Goal: Information Seeking & Learning: Check status

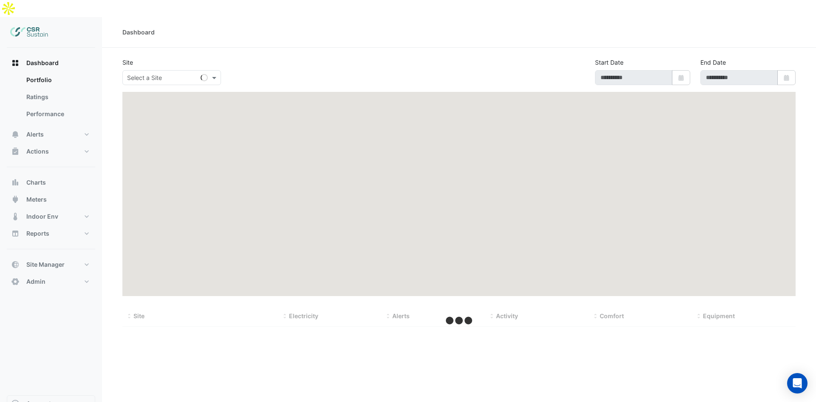
type input "**********"
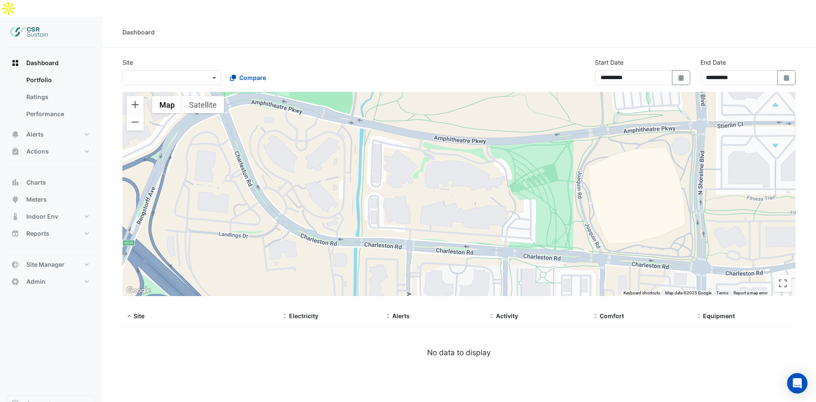
click at [144, 70] on div "Select a Site ×" at bounding box center [171, 77] width 99 height 15
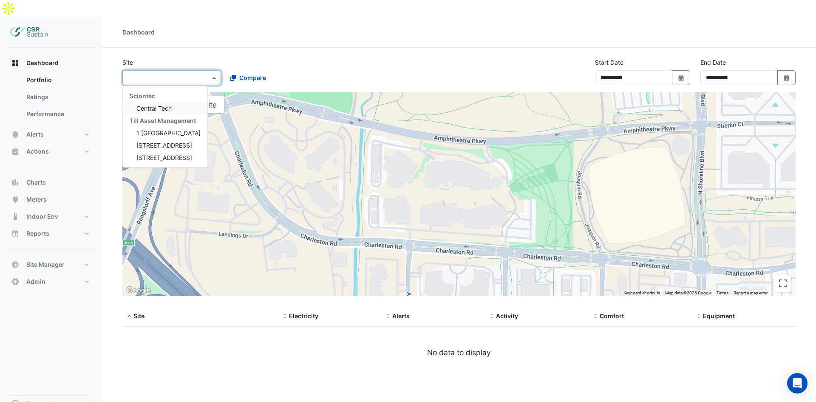
click at [165, 114] on div "Till Asset Management" at bounding box center [165, 120] width 85 height 12
click at [164, 129] on span "1 [GEOGRAPHIC_DATA]" at bounding box center [168, 132] width 64 height 7
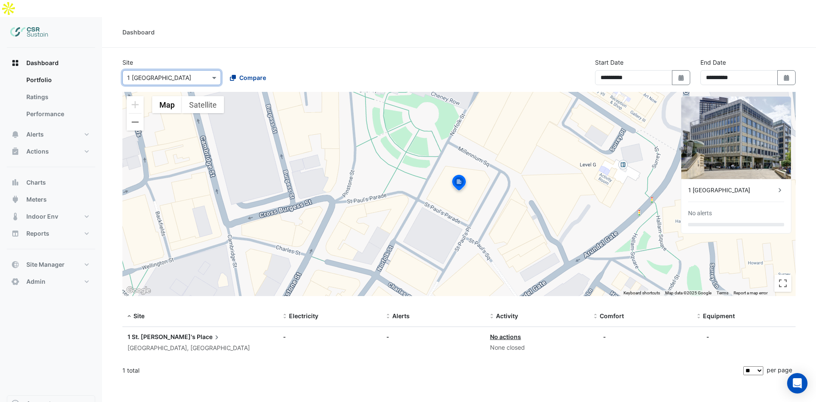
click at [235, 75] on icon at bounding box center [233, 78] width 6 height 6
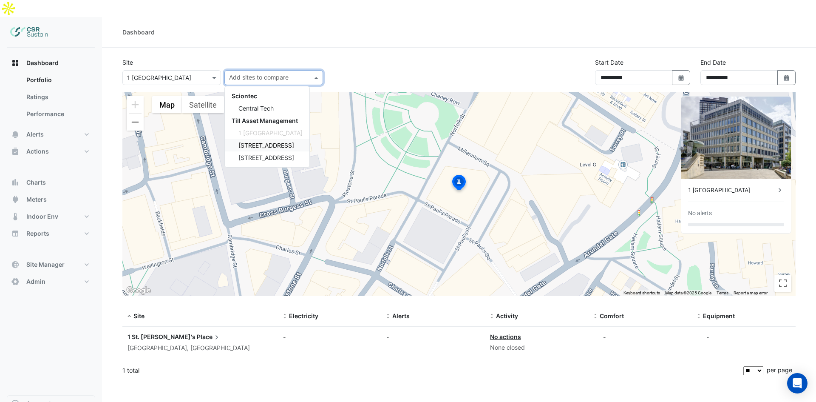
drag, startPoint x: 250, startPoint y: 123, endPoint x: 251, endPoint y: 141, distance: 17.9
click at [250, 139] on div "[STREET_ADDRESS]" at bounding box center [267, 145] width 85 height 12
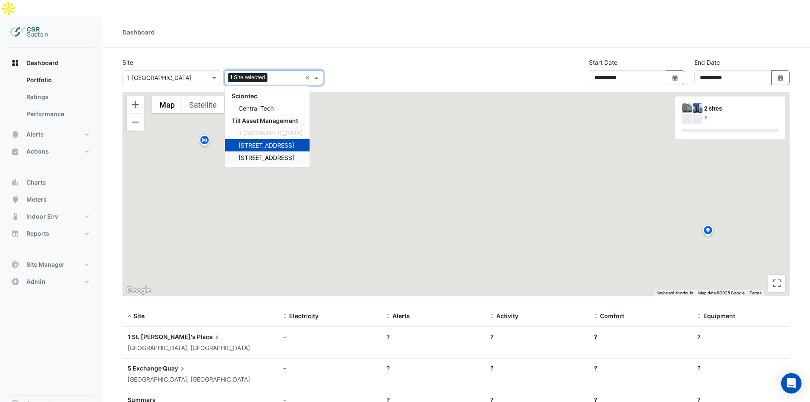
click at [251, 154] on span "[STREET_ADDRESS]" at bounding box center [266, 157] width 56 height 7
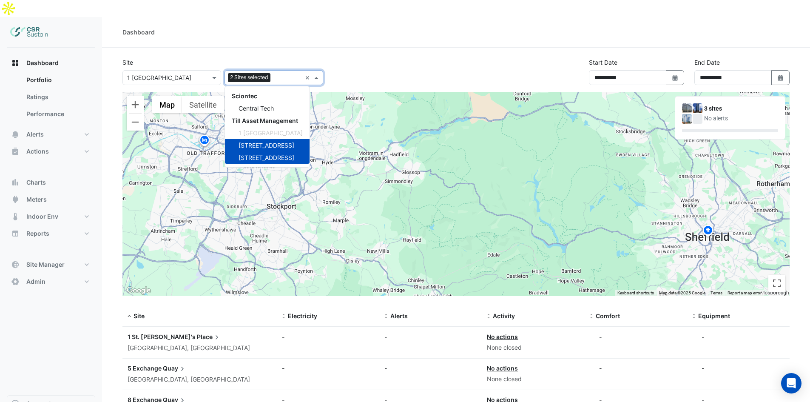
click at [383, 58] on div "**********" at bounding box center [455, 75] width 677 height 34
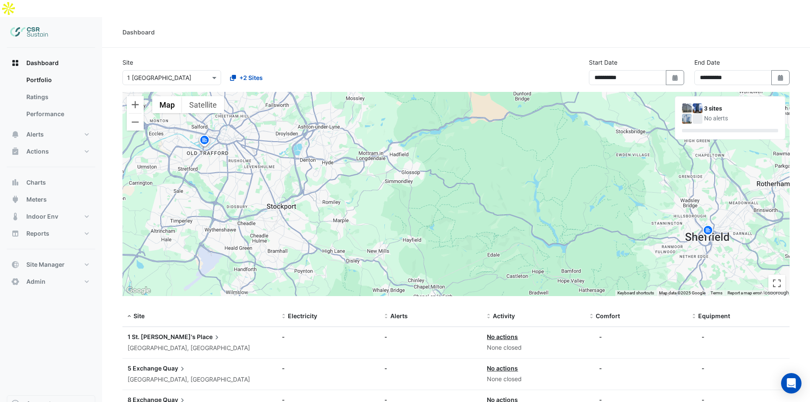
click at [702, 103] on div "3 sites No alerts" at bounding box center [730, 113] width 96 height 20
click at [697, 103] on img at bounding box center [697, 108] width 10 height 10
click at [715, 114] on div "No alerts" at bounding box center [741, 118] width 74 height 9
click at [65, 54] on button "Dashboard" at bounding box center [51, 62] width 88 height 17
click at [207, 73] on div at bounding box center [172, 78] width 98 height 10
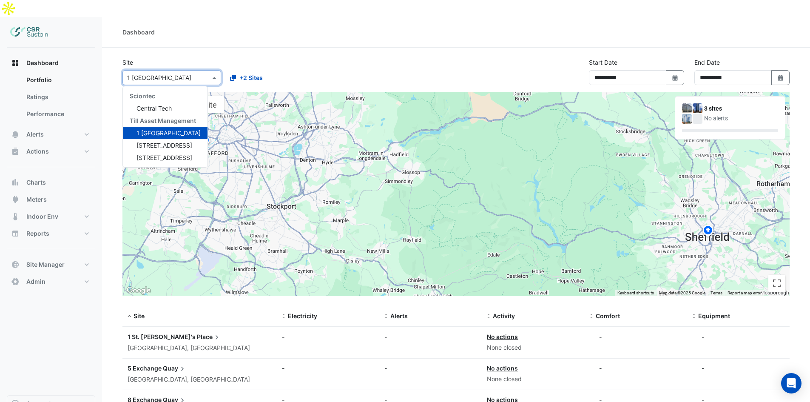
click at [244, 48] on section "**********" at bounding box center [456, 256] width 708 height 416
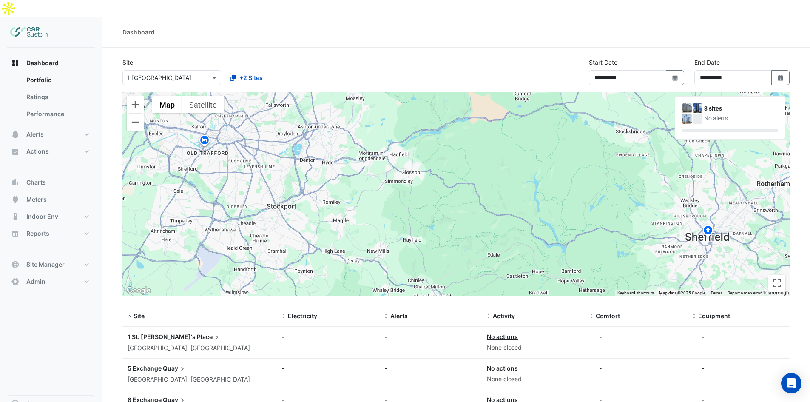
drag, startPoint x: 721, startPoint y: 97, endPoint x: 699, endPoint y: 94, distance: 22.4
click at [711, 104] on div "3 sites No alerts" at bounding box center [741, 113] width 74 height 19
click at [699, 103] on img at bounding box center [697, 108] width 10 height 10
click at [708, 104] on div "3 sites" at bounding box center [741, 108] width 74 height 9
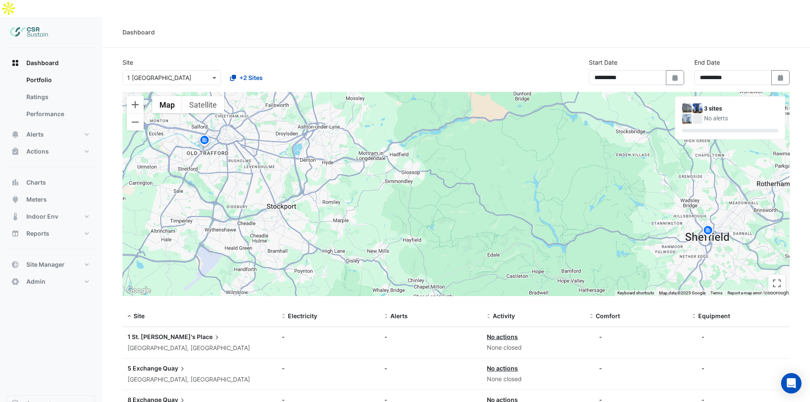
click at [711, 104] on div "3 sites" at bounding box center [741, 108] width 74 height 9
drag, startPoint x: 705, startPoint y: 91, endPoint x: 717, endPoint y: 91, distance: 12.3
click at [717, 104] on div "3 sites" at bounding box center [741, 108] width 74 height 9
click at [719, 104] on div "3 sites" at bounding box center [741, 108] width 74 height 9
drag, startPoint x: 733, startPoint y: 92, endPoint x: 711, endPoint y: 93, distance: 22.5
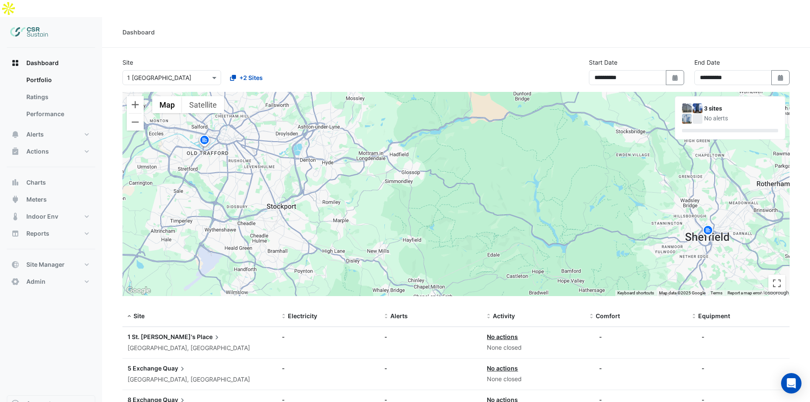
click at [729, 104] on div "3 sites" at bounding box center [741, 108] width 74 height 9
drag, startPoint x: 705, startPoint y: 90, endPoint x: 694, endPoint y: 89, distance: 11.9
click at [694, 103] on div "3 sites No alerts" at bounding box center [730, 113] width 96 height 20
click at [694, 103] on img at bounding box center [697, 108] width 10 height 10
click at [691, 103] on img at bounding box center [687, 108] width 10 height 10
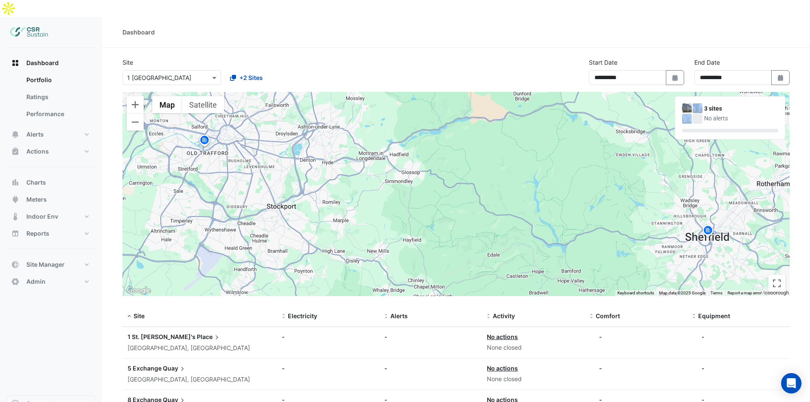
click at [684, 103] on img at bounding box center [687, 108] width 10 height 10
click at [706, 114] on div "No alerts" at bounding box center [741, 118] width 74 height 9
click at [23, 24] on img at bounding box center [29, 32] width 38 height 17
click at [697, 103] on img at bounding box center [697, 108] width 10 height 10
click at [243, 73] on span "+2 Sites" at bounding box center [250, 77] width 23 height 9
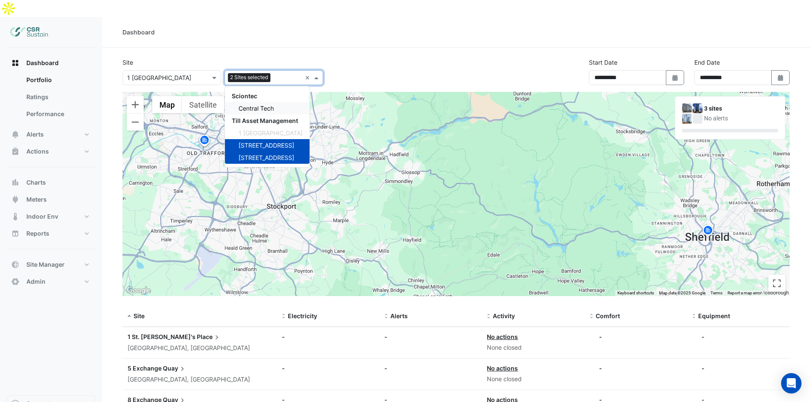
click at [258, 105] on span "Central Tech" at bounding box center [255, 108] width 35 height 7
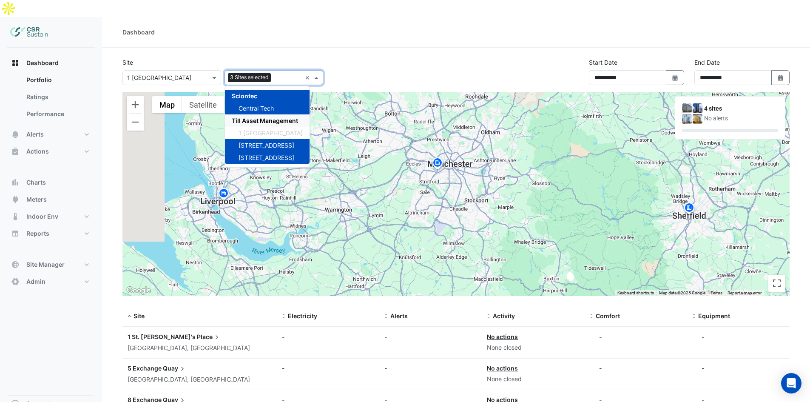
click at [267, 129] on span "1 [GEOGRAPHIC_DATA]" at bounding box center [270, 132] width 64 height 7
click at [261, 105] on span "Central Tech" at bounding box center [255, 108] width 35 height 7
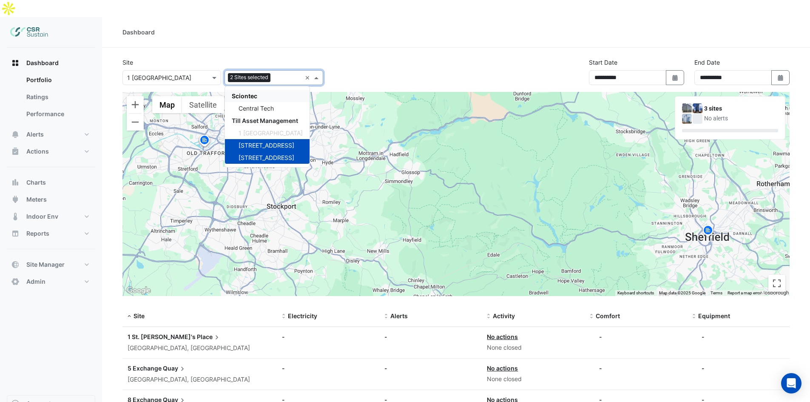
click at [298, 74] on input "text" at bounding box center [288, 78] width 28 height 9
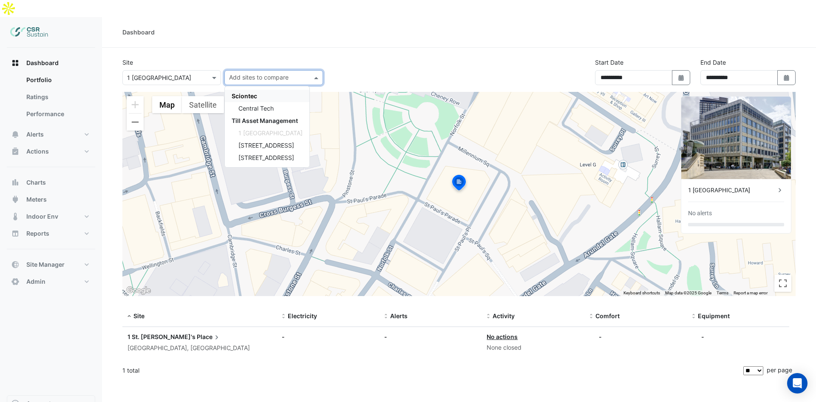
click at [384, 48] on section "**********" at bounding box center [459, 214] width 714 height 333
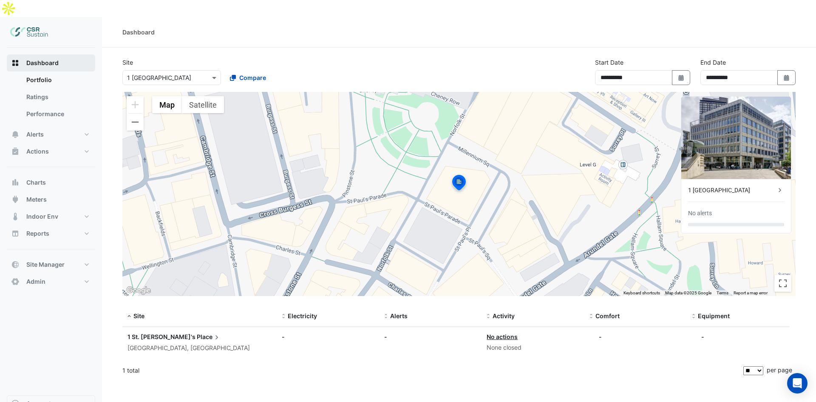
click at [31, 59] on span "Dashboard" at bounding box center [42, 63] width 32 height 8
